Goal: Information Seeking & Learning: Find specific fact

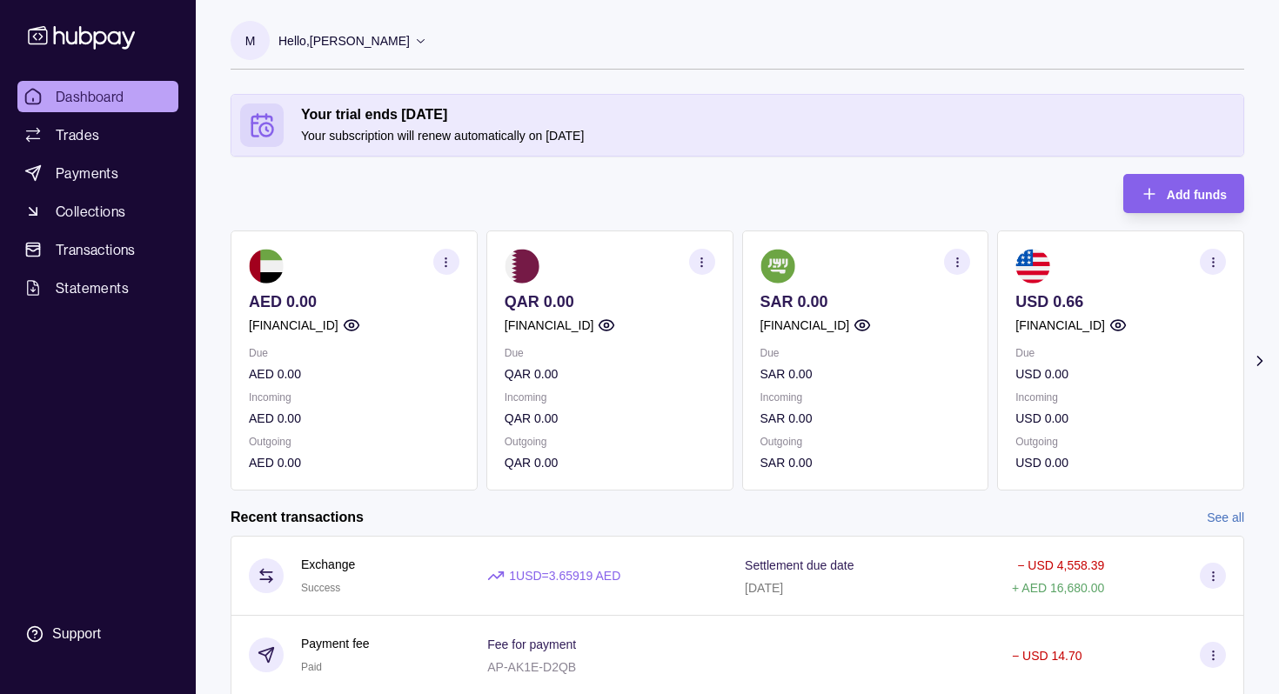
click at [447, 261] on icon "button" at bounding box center [445, 262] width 13 height 13
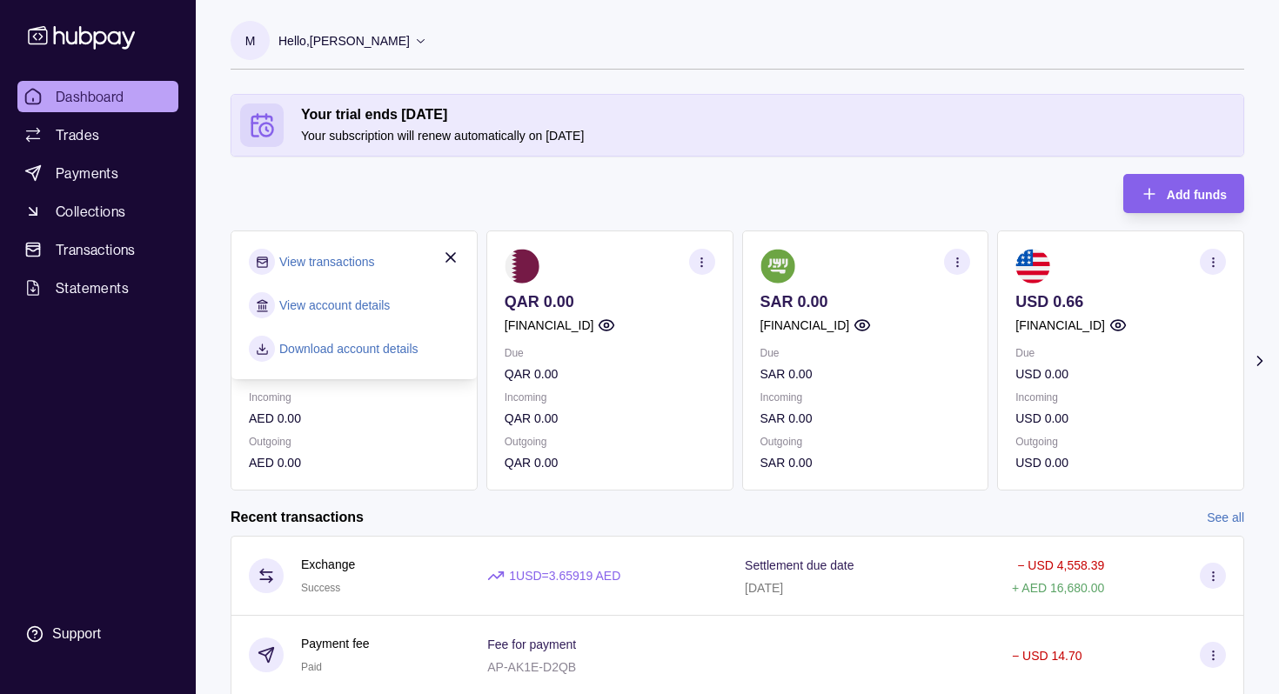
click at [378, 307] on link "View account details" at bounding box center [334, 305] width 111 height 19
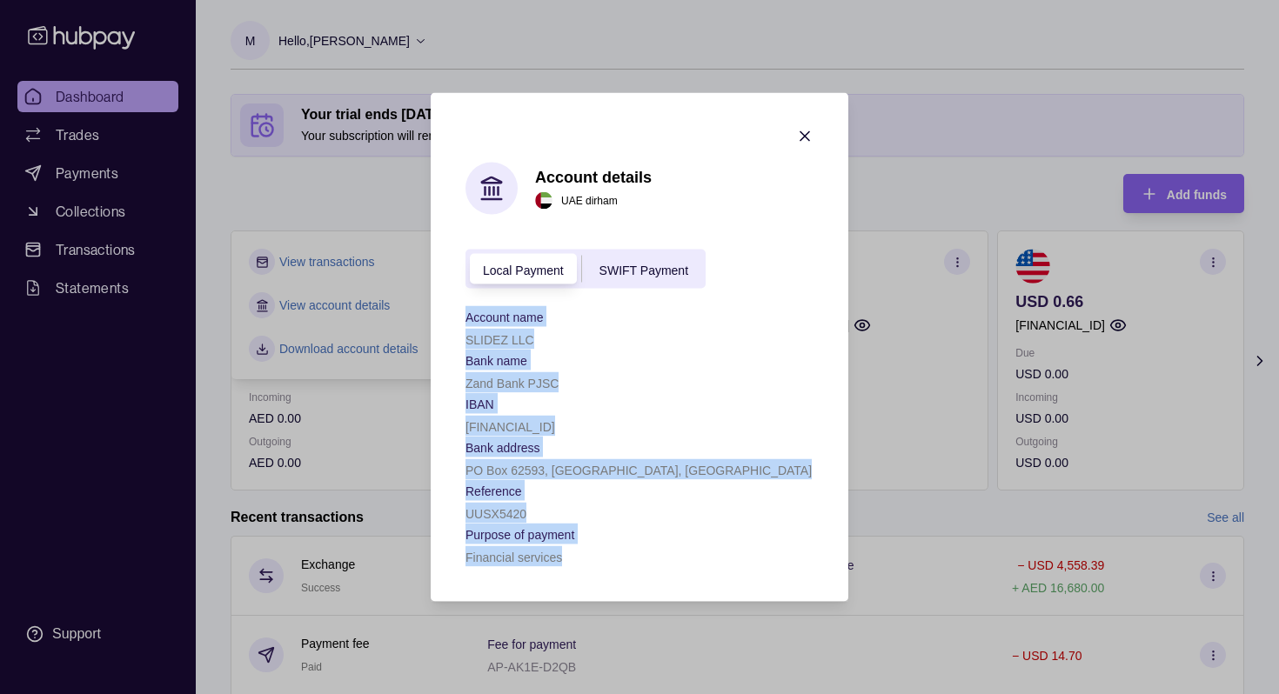
drag, startPoint x: 600, startPoint y: 569, endPoint x: 463, endPoint y: 313, distance: 290.0
click at [463, 313] on section "Account details [GEOGRAPHIC_DATA] dirham Local Payment SWIFT Payment Account na…" at bounding box center [640, 347] width 418 height 509
copy div "Account name SLIDEZ LLC Bank name Zand Bank PJSC IBAN [FINANCIAL_ID] Bank addre…"
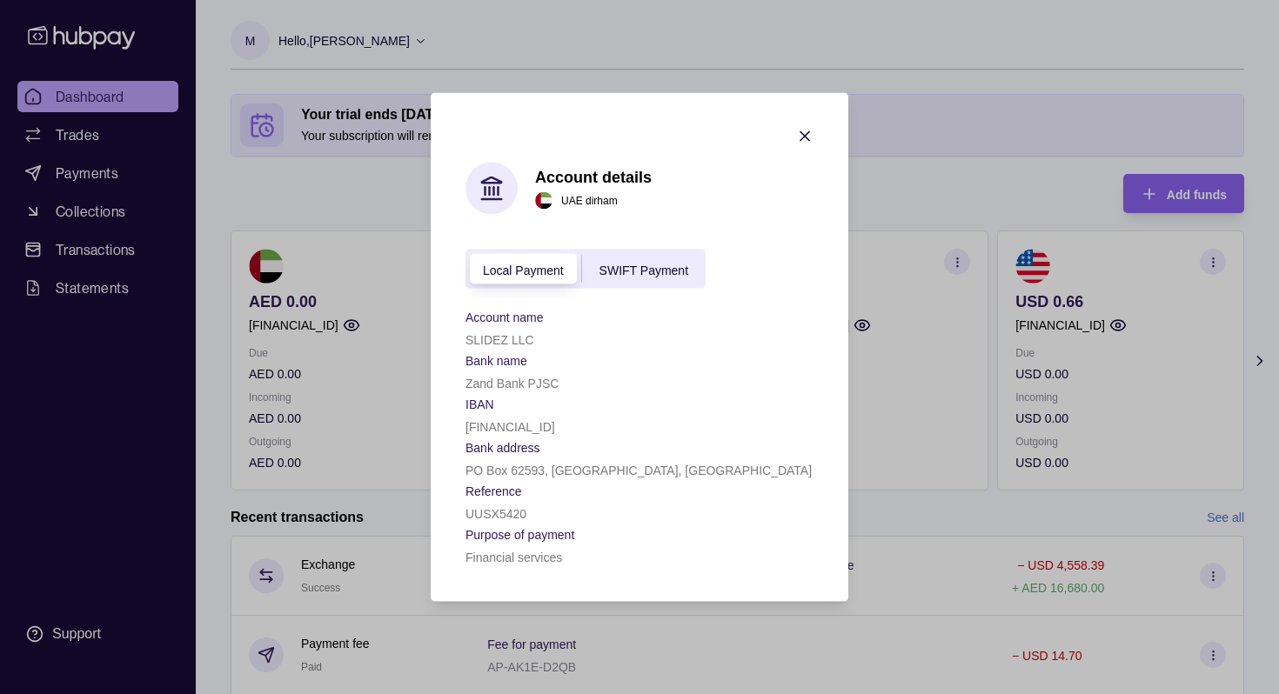
click at [634, 242] on div "Account details [GEOGRAPHIC_DATA] dirham Local Payment SWIFT Payment Account na…" at bounding box center [640, 365] width 348 height 405
click at [636, 258] on div "SWIFT Payment" at bounding box center [644, 268] width 124 height 21
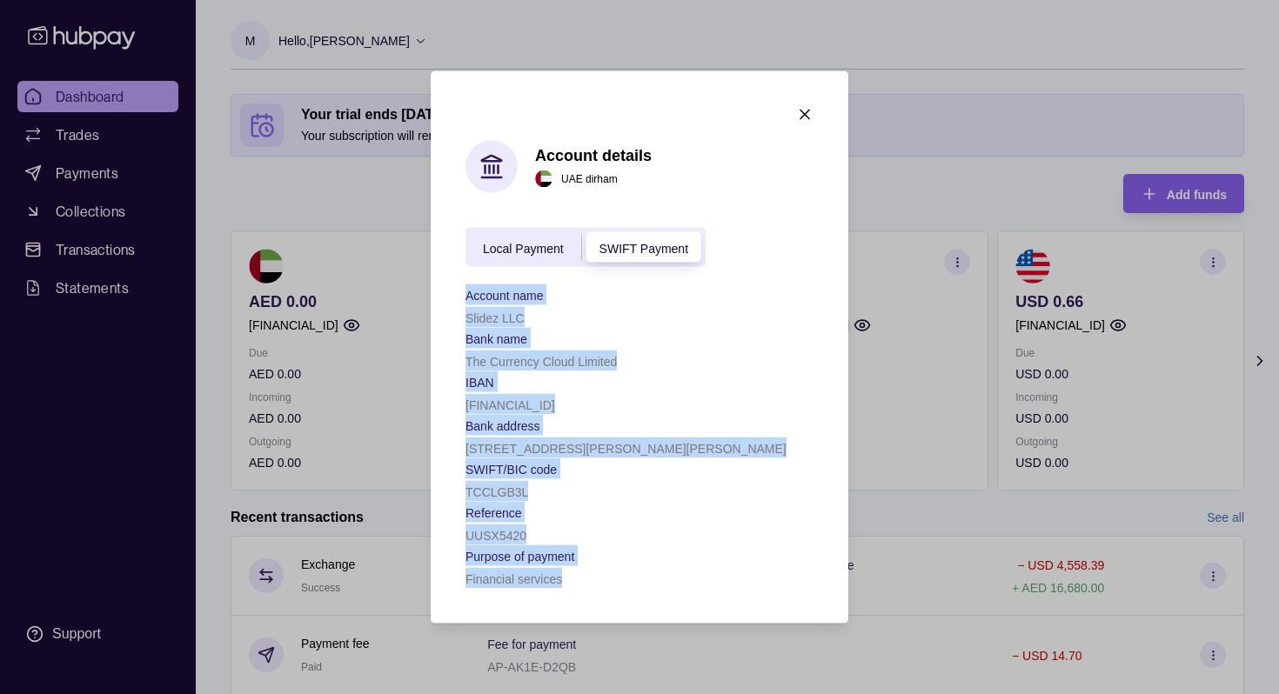
drag, startPoint x: 579, startPoint y: 587, endPoint x: 449, endPoint y: 291, distance: 323.0
click at [449, 291] on section "Account details [GEOGRAPHIC_DATA] dirham Local Payment SWIFT Payment Account na…" at bounding box center [640, 347] width 418 height 553
copy div "Account name Slidez LLC Bank name The Currency Cloud Limited IBAN [FINANCIAL_ID…"
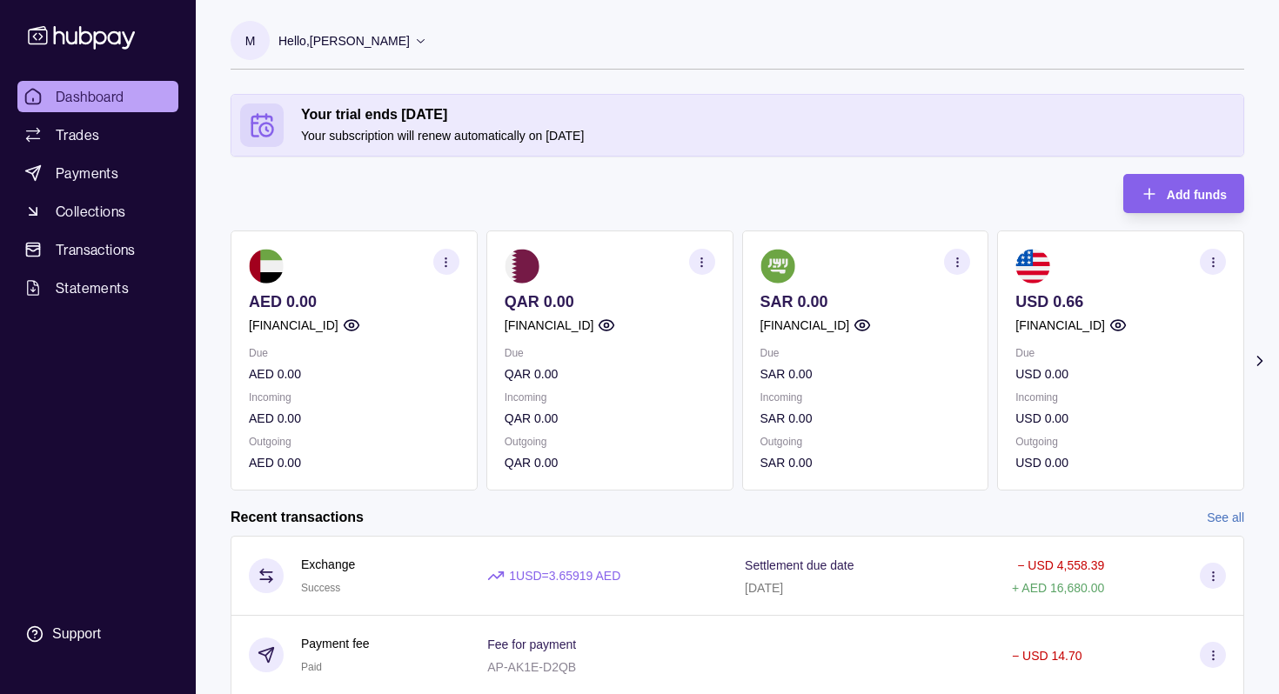
click at [369, 300] on p "AED 0.00" at bounding box center [354, 301] width 211 height 19
click at [439, 265] on section "button" at bounding box center [446, 262] width 26 height 26
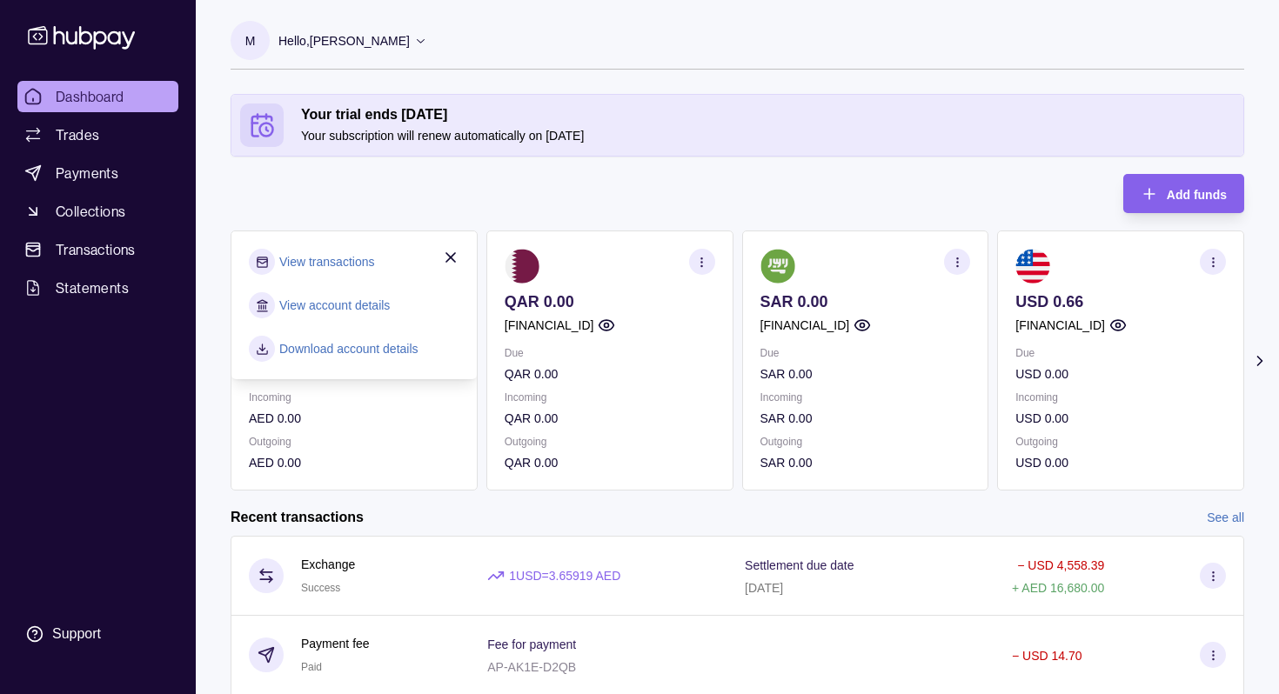
click at [298, 453] on p "AED 0.00" at bounding box center [354, 462] width 211 height 19
click at [348, 424] on p "AED 0.00" at bounding box center [354, 418] width 211 height 19
click at [443, 259] on icon "button" at bounding box center [450, 257] width 17 height 17
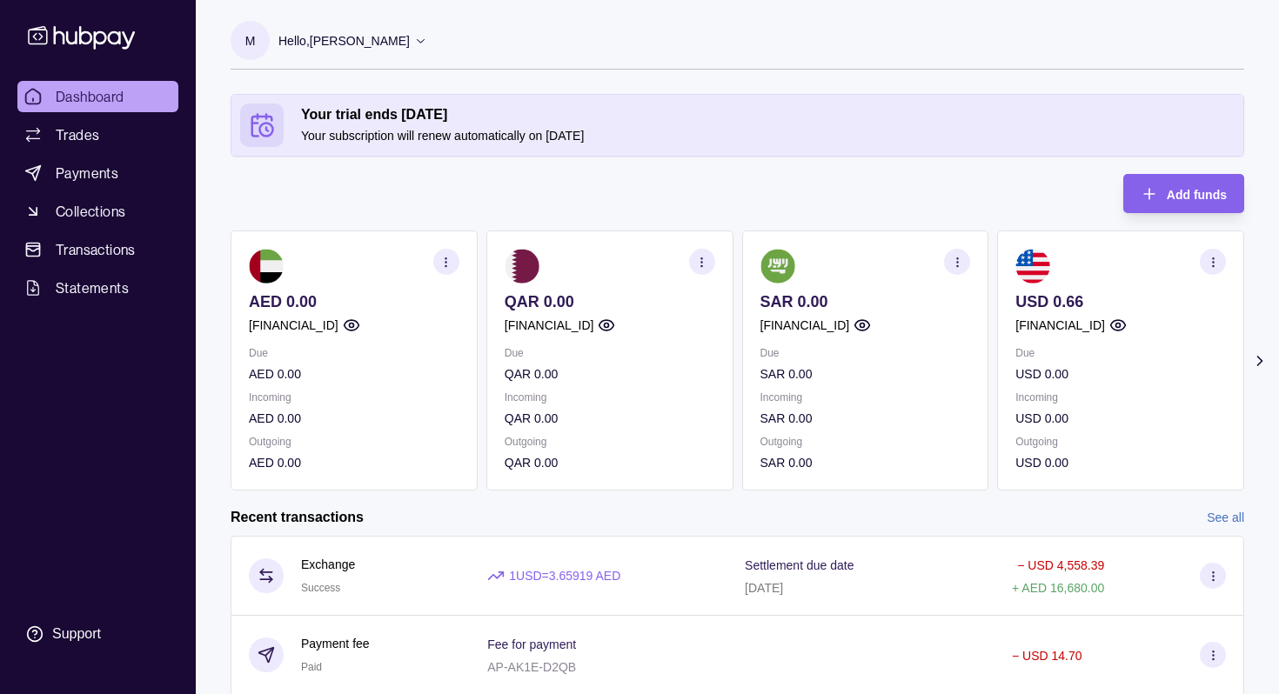
click at [448, 270] on section "button" at bounding box center [446, 262] width 26 height 26
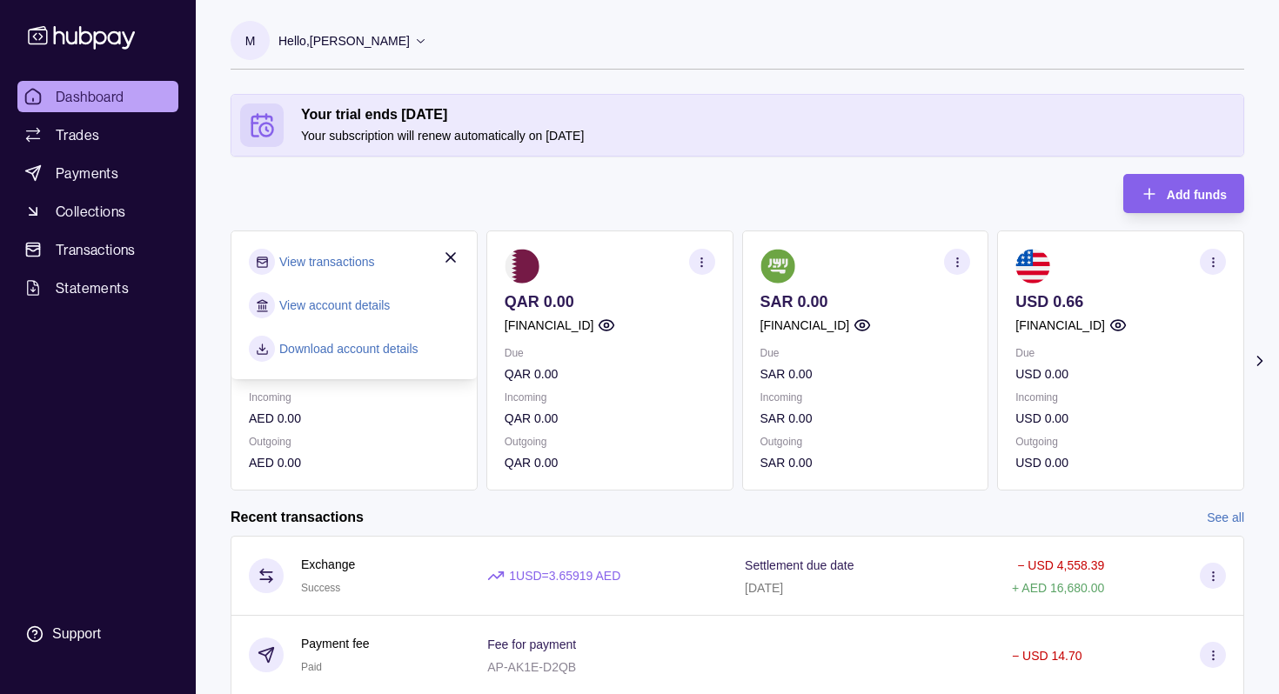
click at [349, 316] on section "View account details" at bounding box center [354, 305] width 211 height 26
click at [361, 308] on link "View account details" at bounding box center [334, 305] width 111 height 19
click at [359, 350] on link "Download account details" at bounding box center [348, 348] width 139 height 19
